Goal: Task Accomplishment & Management: Manage account settings

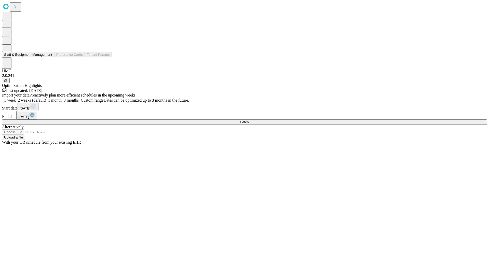
click at [49, 57] on button "Staff & Equipment Management" at bounding box center [28, 54] width 52 height 5
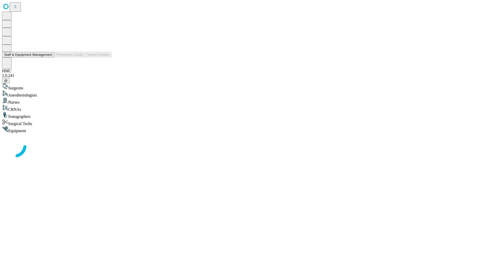
click at [49, 57] on button "Staff & Equipment Management" at bounding box center [28, 54] width 52 height 5
